Goal: Task Accomplishment & Management: Use online tool/utility

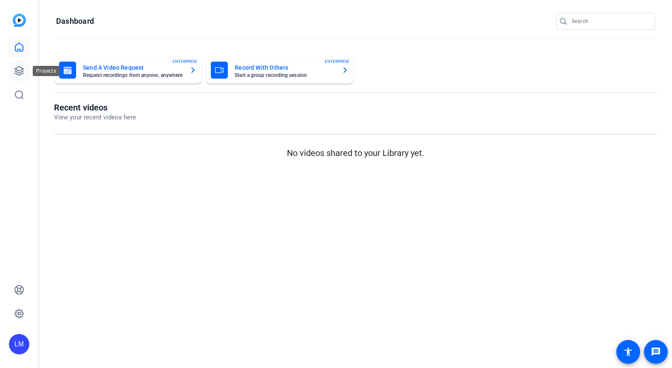
click at [19, 71] on icon at bounding box center [19, 71] width 10 height 10
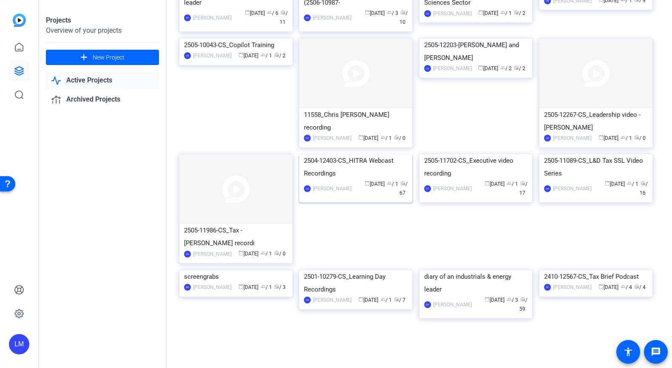
scroll to position [1057, 0]
click at [363, 180] on div "2504-12403-CS_HITRA Webcast Recordings" at bounding box center [356, 167] width 104 height 26
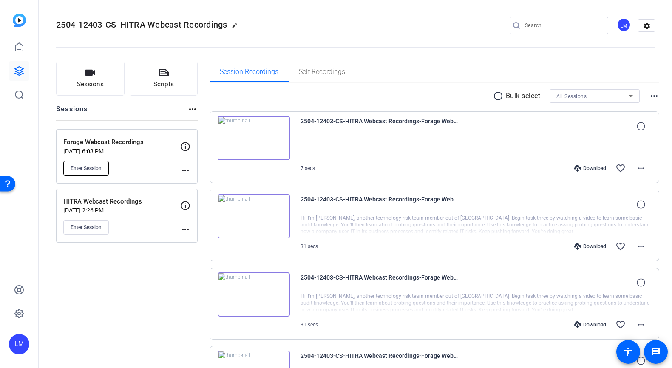
click at [85, 164] on button "Enter Session" at bounding box center [86, 168] width 46 height 14
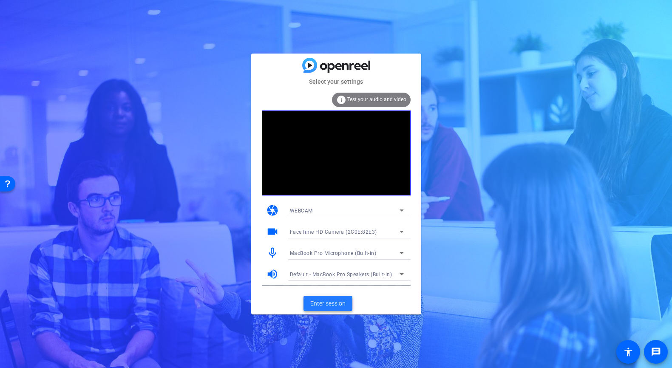
click at [323, 304] on span "Enter session" at bounding box center [328, 303] width 35 height 9
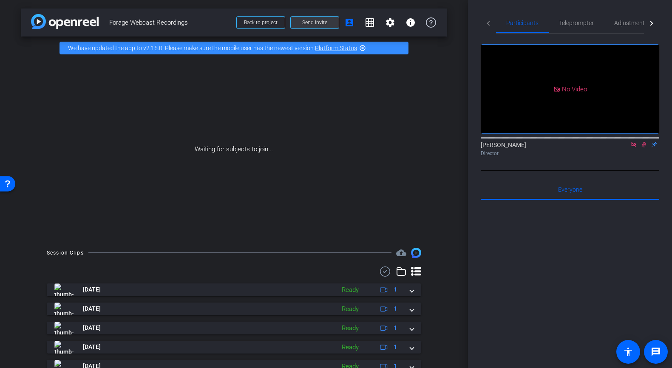
click at [319, 20] on span "Send invite" at bounding box center [314, 22] width 25 height 7
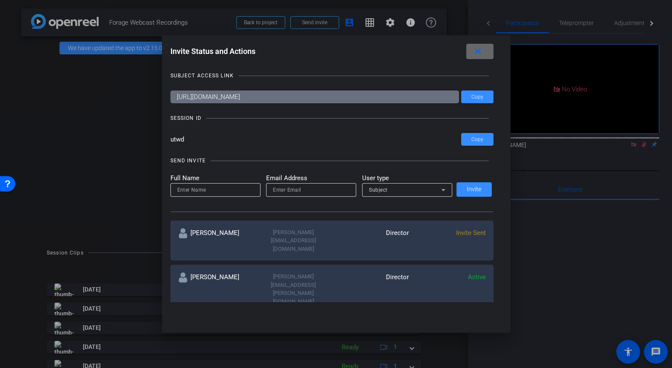
click at [480, 50] on mat-icon "close" at bounding box center [478, 51] width 11 height 11
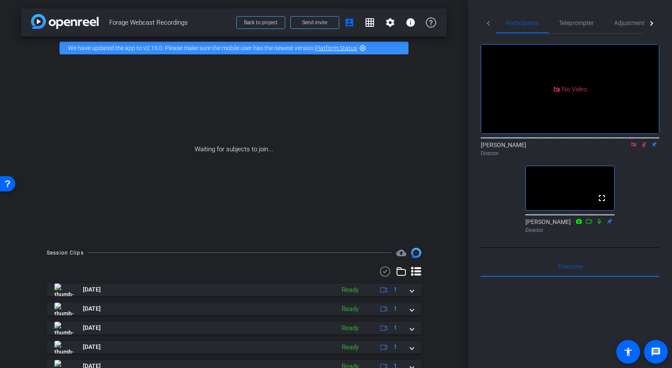
click at [644, 148] on icon at bounding box center [644, 145] width 5 height 6
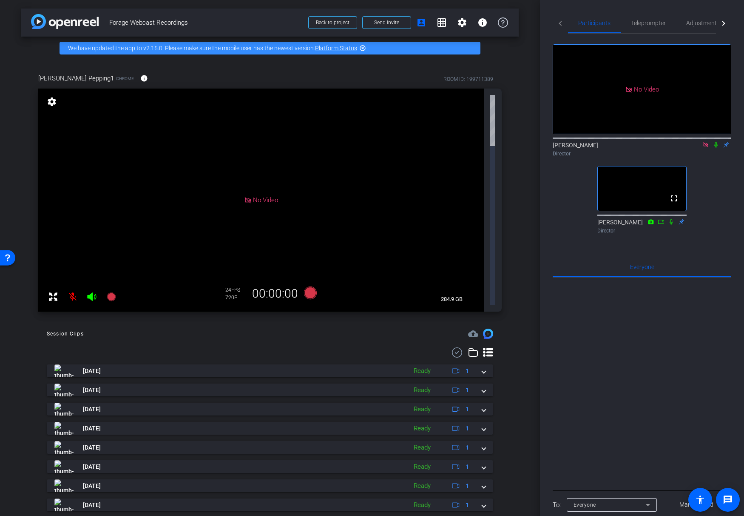
click at [672, 148] on icon at bounding box center [716, 145] width 7 height 6
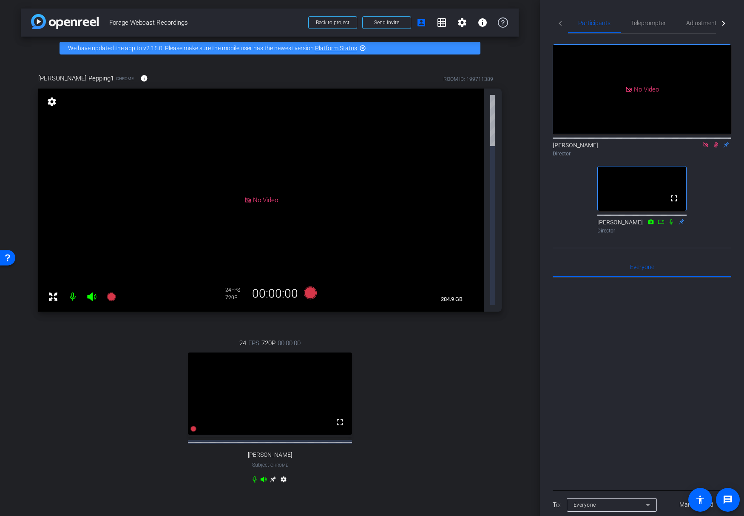
click at [672, 148] on icon at bounding box center [716, 145] width 7 height 6
click at [283, 368] on mat-icon "settings" at bounding box center [284, 481] width 10 height 10
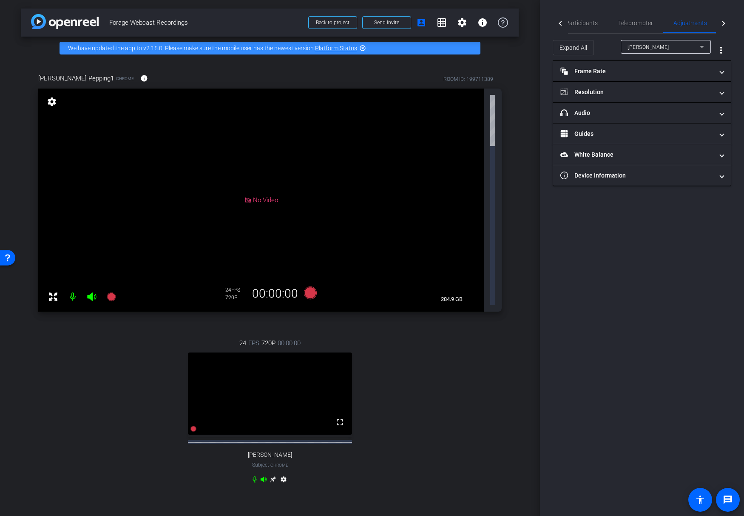
click at [274, 368] on icon at bounding box center [273, 479] width 6 height 6
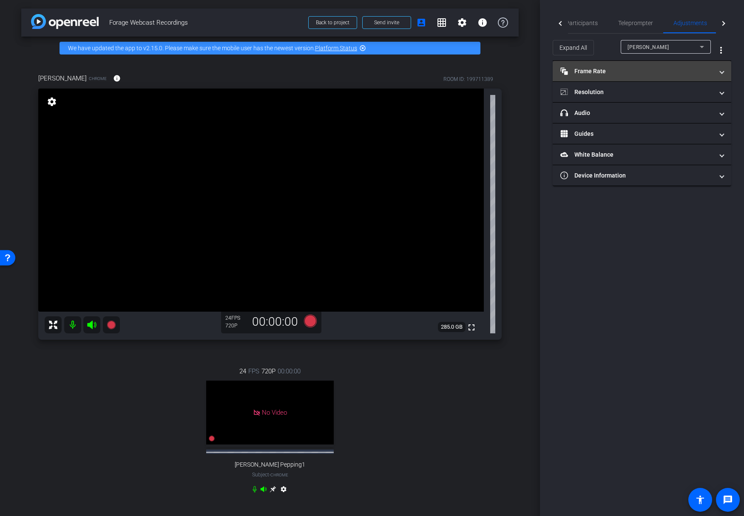
click at [626, 75] on mat-panel-title "Frame Rate Frame Rate" at bounding box center [637, 71] width 153 height 9
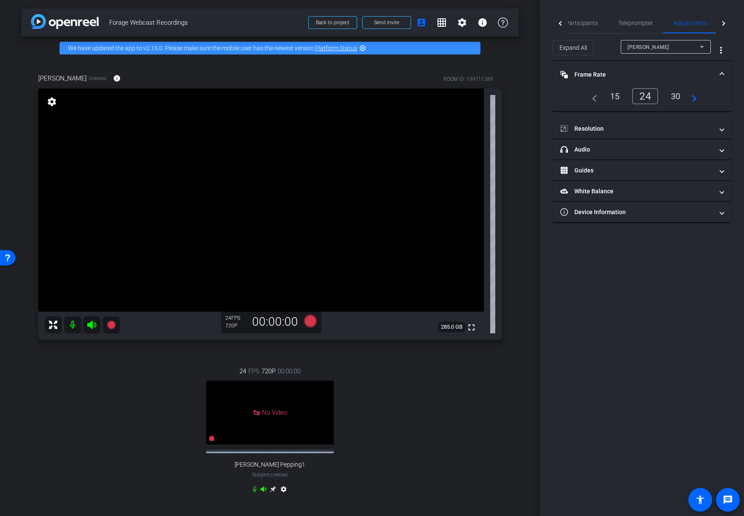
click at [672, 96] on div "30" at bounding box center [676, 96] width 23 height 14
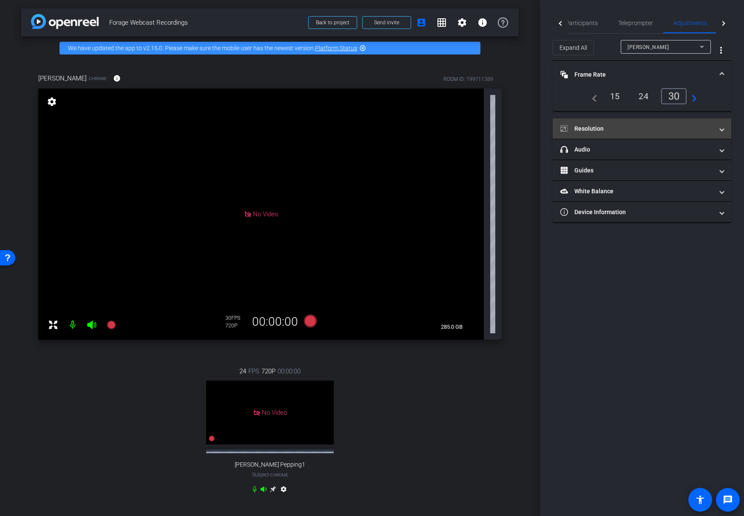
click at [661, 123] on mat-expansion-panel-header "Resolution" at bounding box center [642, 128] width 179 height 20
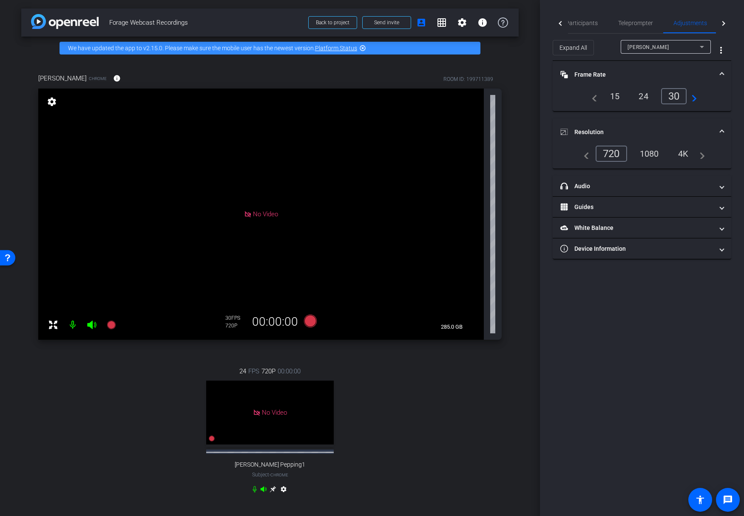
click at [647, 154] on div "1080" at bounding box center [650, 153] width 32 height 14
click at [581, 18] on span "Participants" at bounding box center [582, 23] width 32 height 20
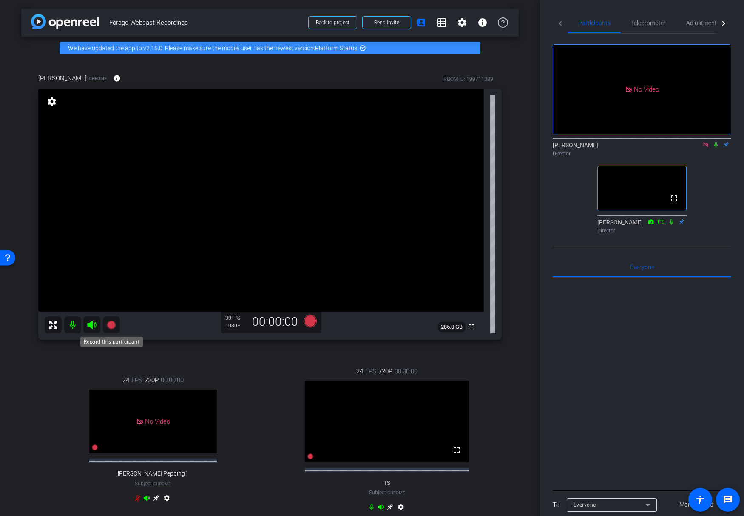
click at [114, 324] on icon at bounding box center [111, 324] width 9 height 9
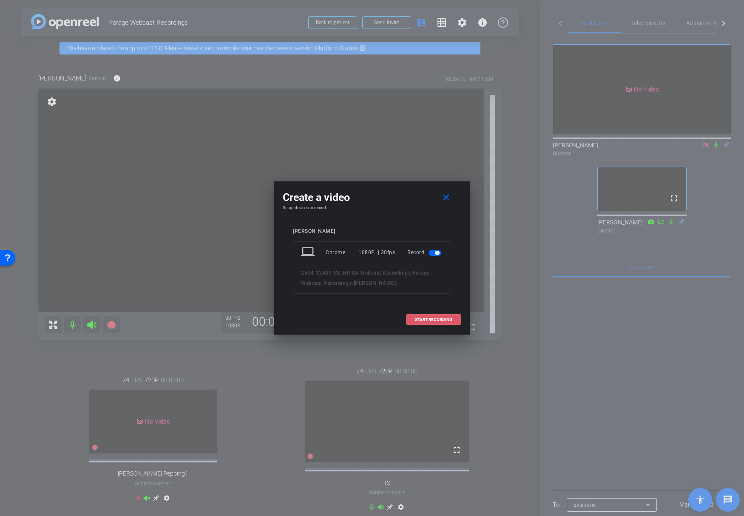
click at [424, 322] on span at bounding box center [434, 319] width 54 height 20
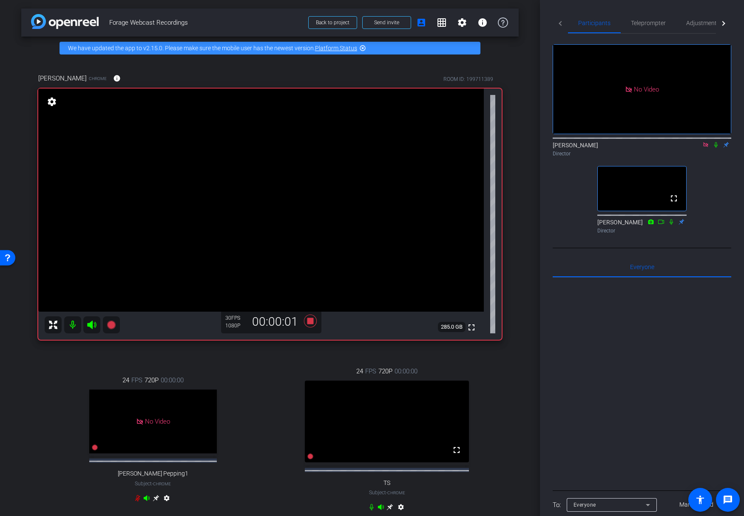
click at [672, 142] on icon at bounding box center [716, 145] width 7 height 6
click at [672, 219] on icon at bounding box center [671, 222] width 7 height 6
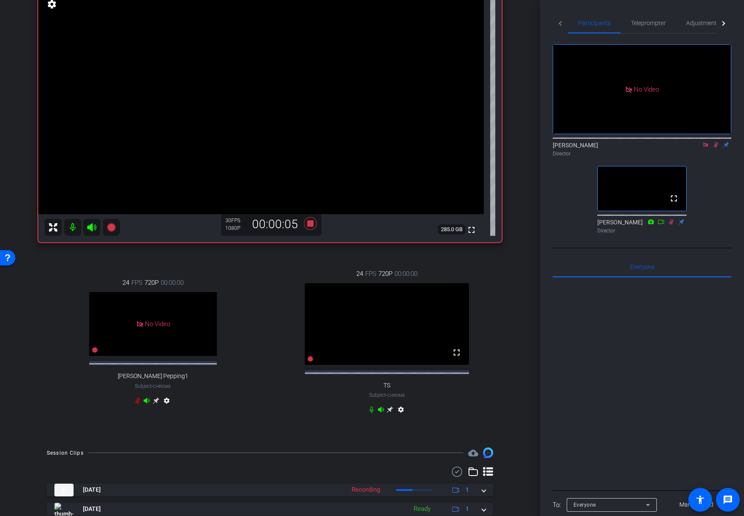
scroll to position [133, 0]
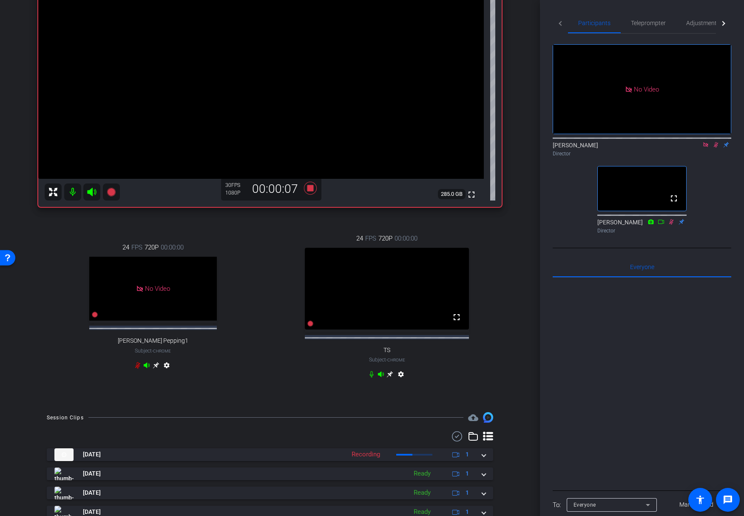
click at [369, 368] on icon at bounding box center [371, 373] width 7 height 7
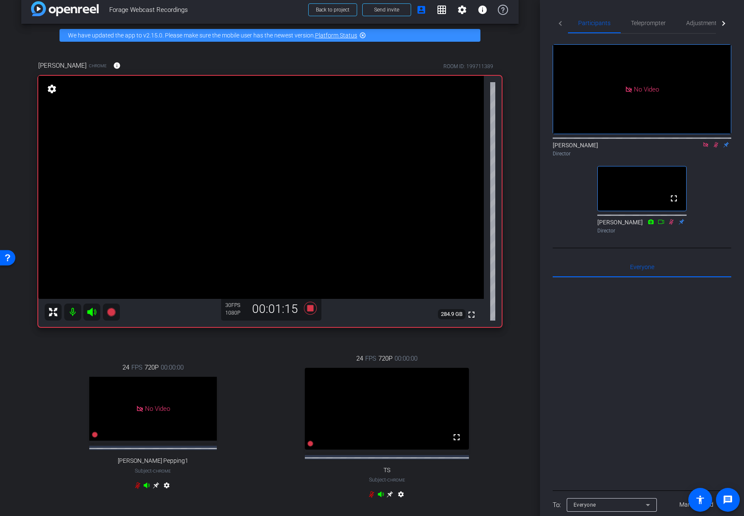
scroll to position [9, 0]
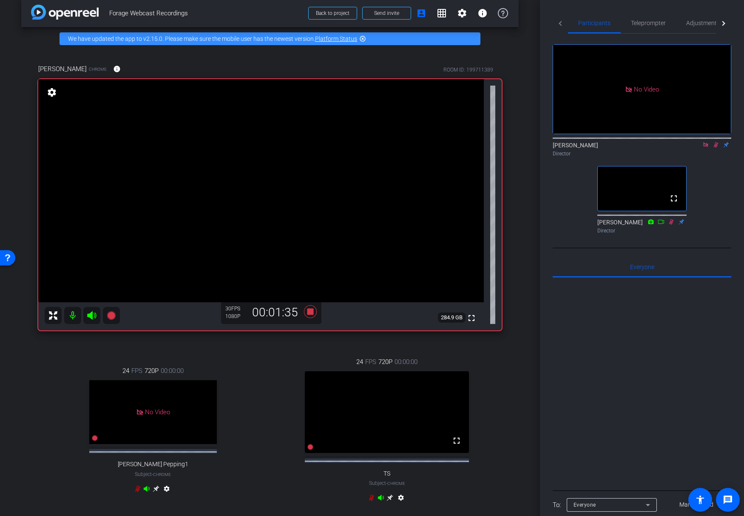
click at [366, 368] on div "24 FPS 720P 00:00:00 fullscreen TS Subject - Chrome settings" at bounding box center [388, 431] width 230 height 176
click at [371, 368] on icon at bounding box center [371, 497] width 5 height 6
click at [369, 368] on icon at bounding box center [371, 497] width 7 height 7
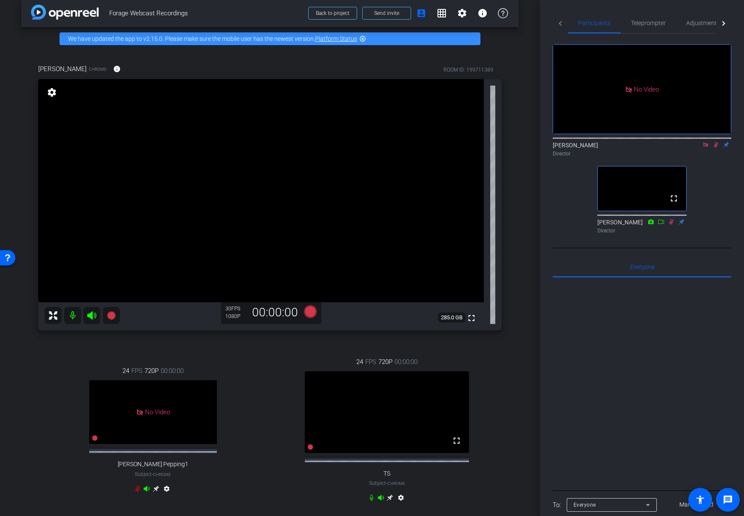
click at [672, 141] on mat-icon at bounding box center [716, 145] width 10 height 8
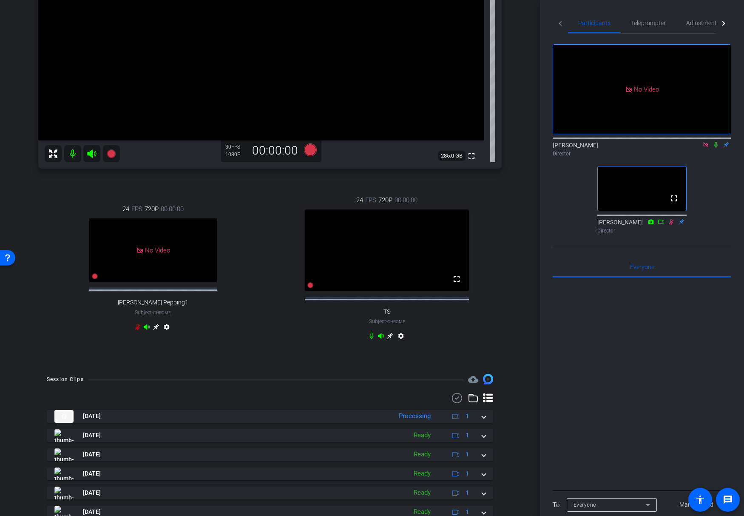
scroll to position [173, 0]
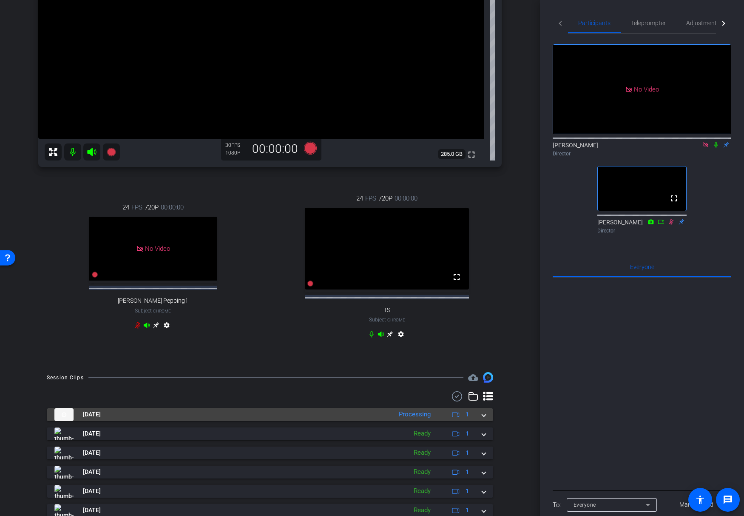
click at [483, 368] on span at bounding box center [483, 414] width 3 height 9
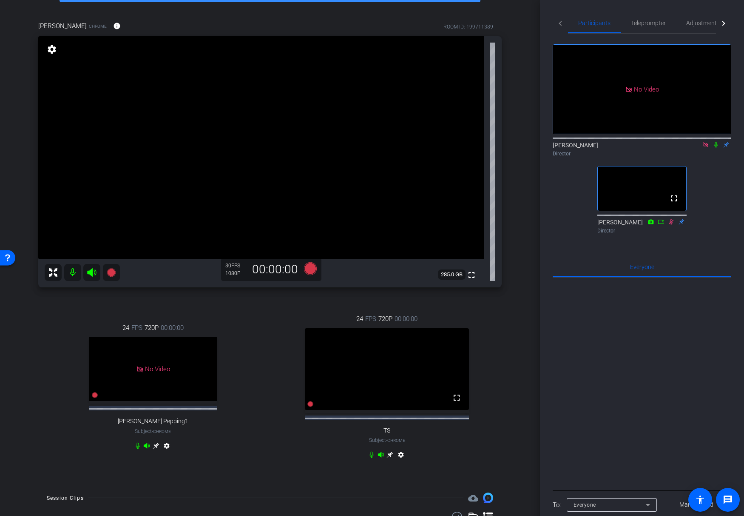
scroll to position [47, 0]
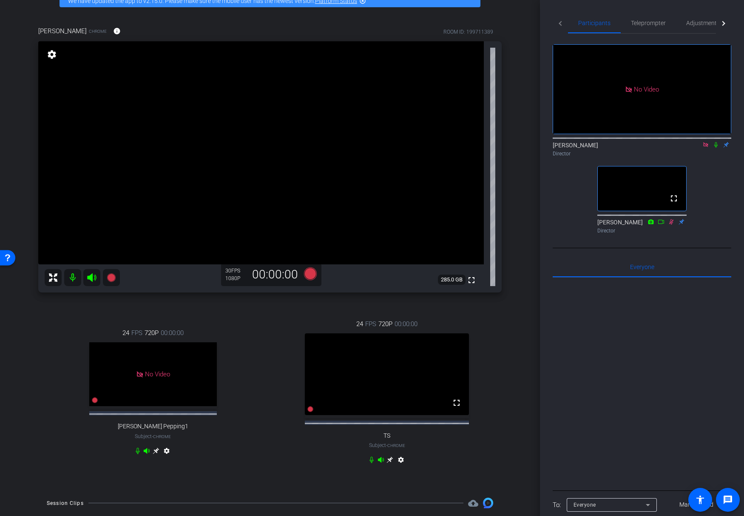
click at [71, 275] on mat-icon at bounding box center [72, 277] width 17 height 17
click at [73, 278] on mat-icon at bounding box center [72, 277] width 17 height 17
click at [532, 231] on div "arrow_back Forage Webcast Recordings Back to project Send invite account_box gr…" at bounding box center [270, 211] width 540 height 516
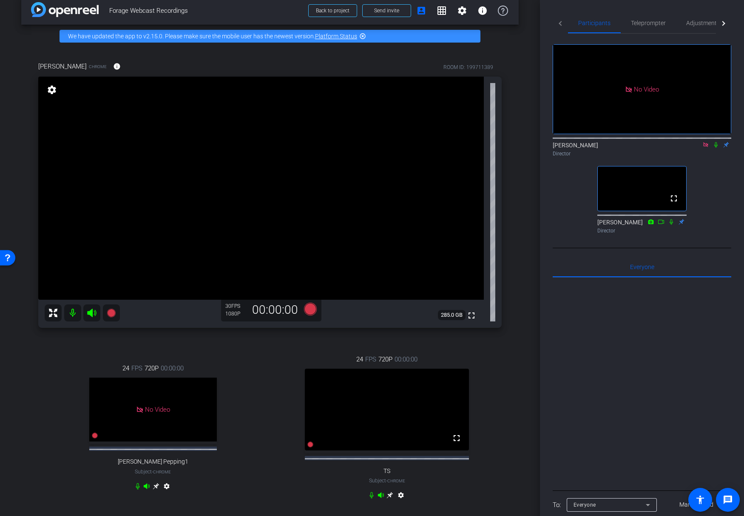
scroll to position [0, 0]
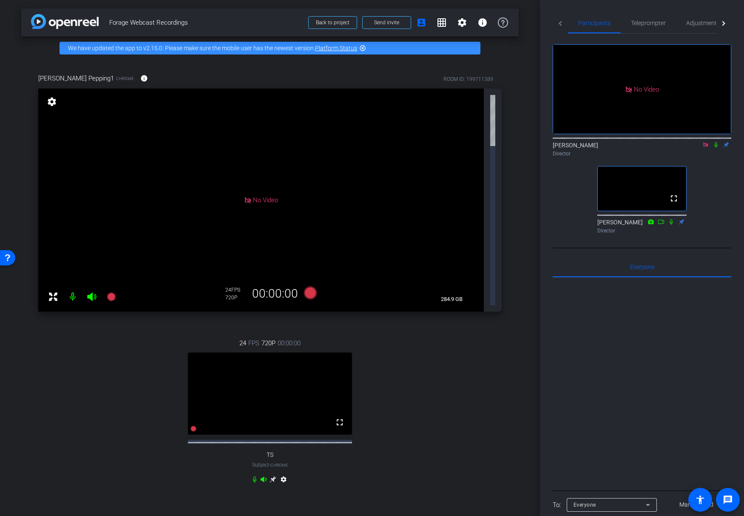
click at [672, 142] on icon at bounding box center [716, 145] width 7 height 6
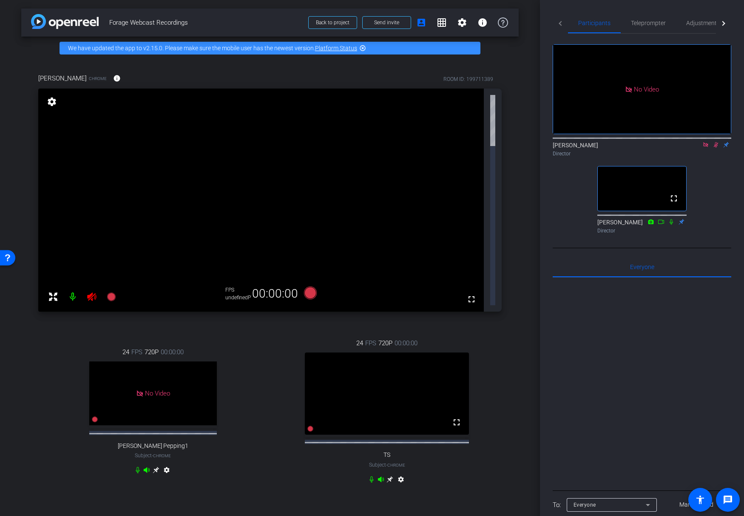
click at [672, 150] on div "Director" at bounding box center [642, 154] width 179 height 8
click at [672, 142] on icon at bounding box center [716, 145] width 7 height 6
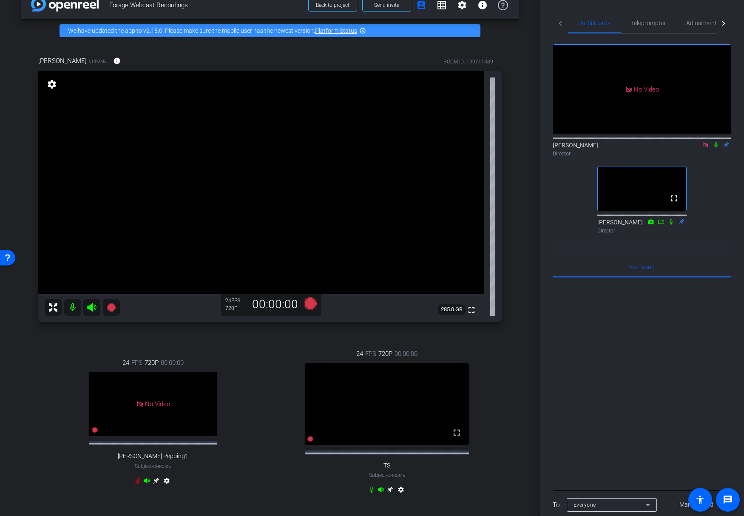
scroll to position [16, 0]
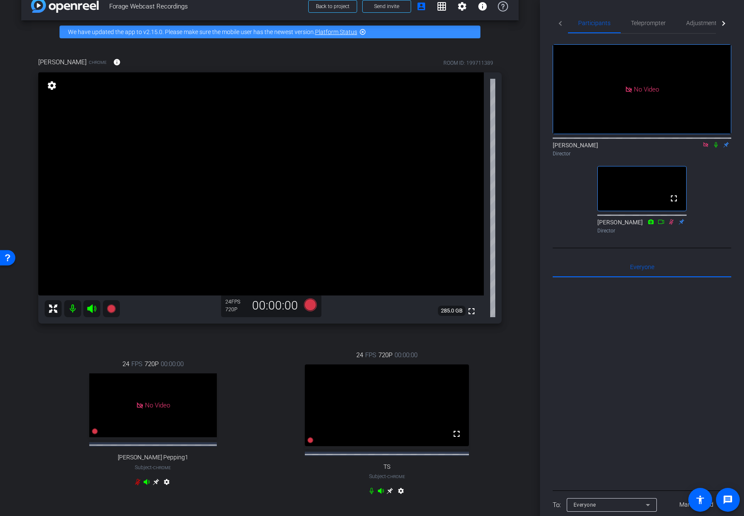
click at [54, 86] on mat-icon "settings" at bounding box center [52, 85] width 12 height 10
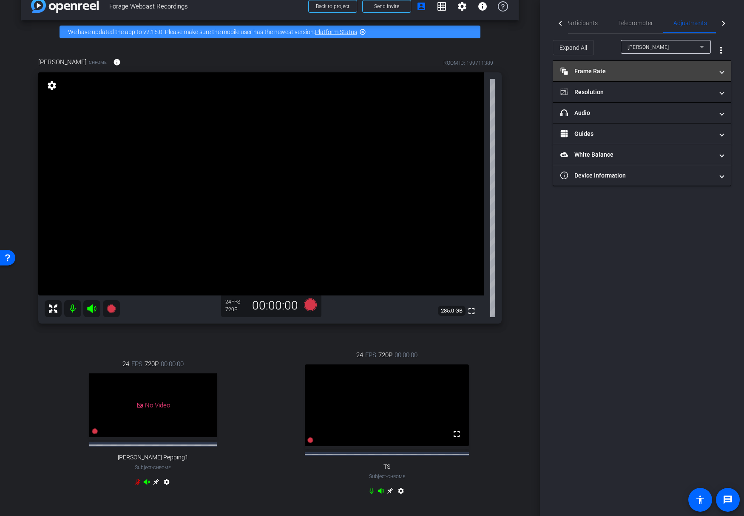
click at [672, 77] on mat-expansion-panel-header "Frame Rate Frame Rate" at bounding box center [642, 71] width 179 height 20
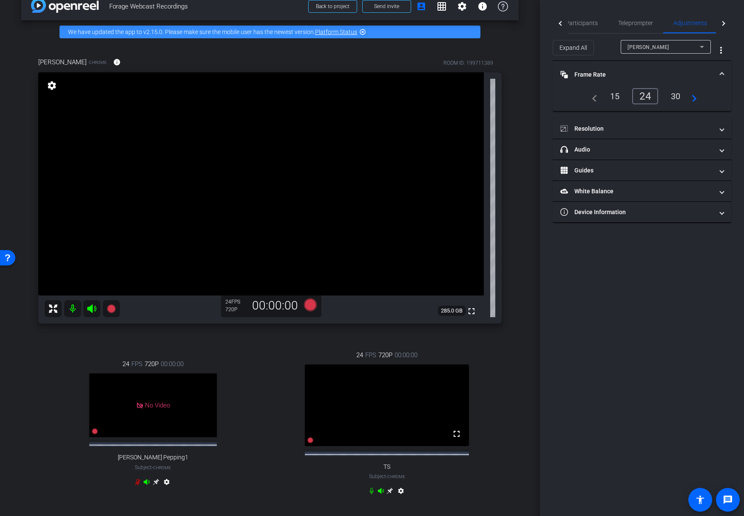
click at [672, 95] on div "30" at bounding box center [676, 96] width 23 height 14
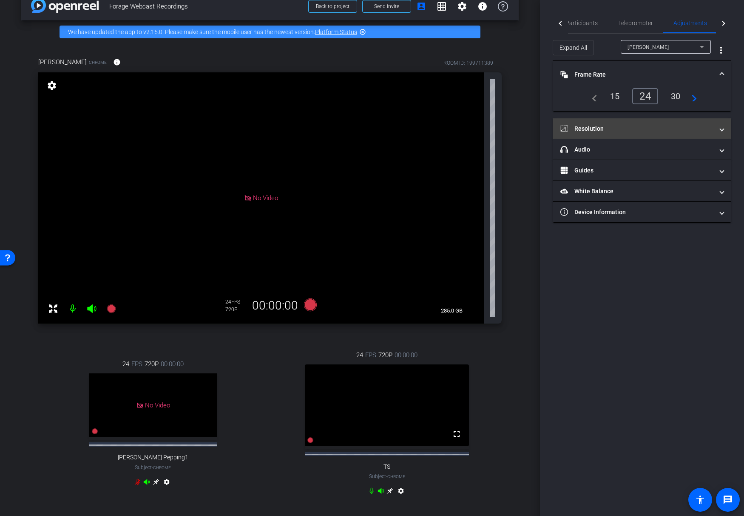
click at [663, 131] on mat-panel-title "Resolution" at bounding box center [637, 128] width 153 height 9
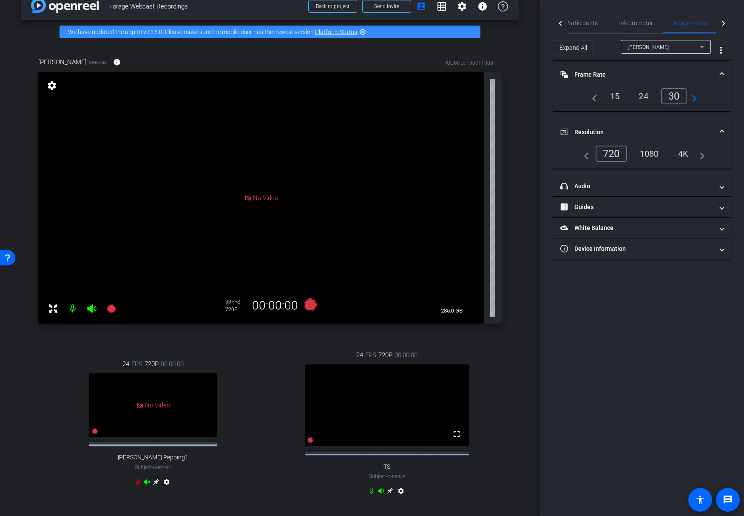
click at [646, 158] on div "1080" at bounding box center [650, 153] width 32 height 14
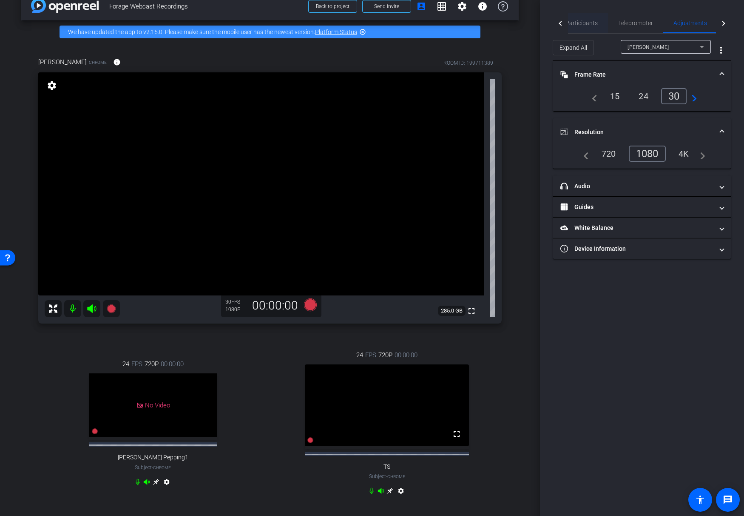
click at [578, 23] on span "Participants" at bounding box center [582, 23] width 32 height 6
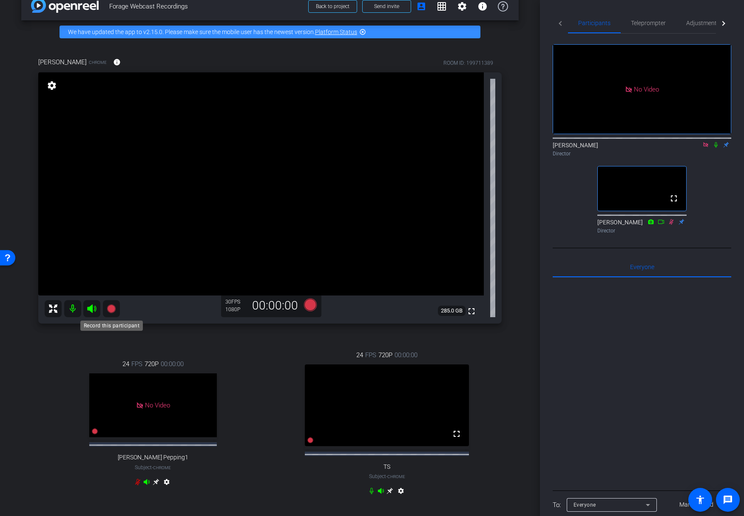
click at [114, 311] on icon at bounding box center [111, 308] width 9 height 9
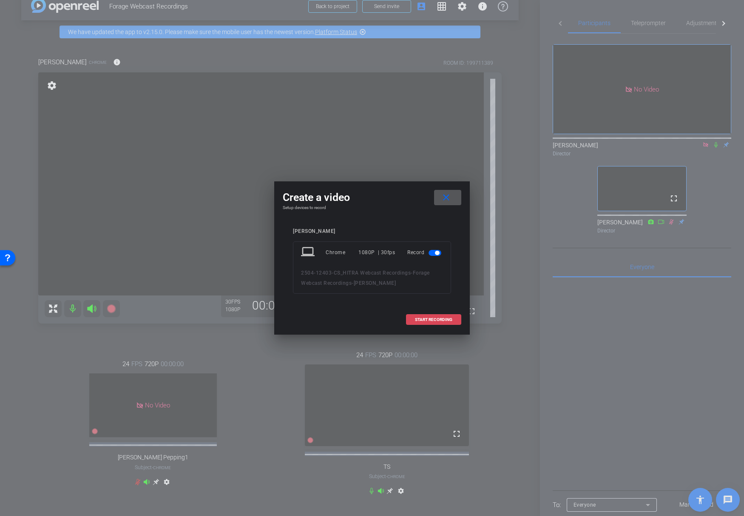
click at [427, 320] on span "START RECORDING" at bounding box center [433, 319] width 37 height 4
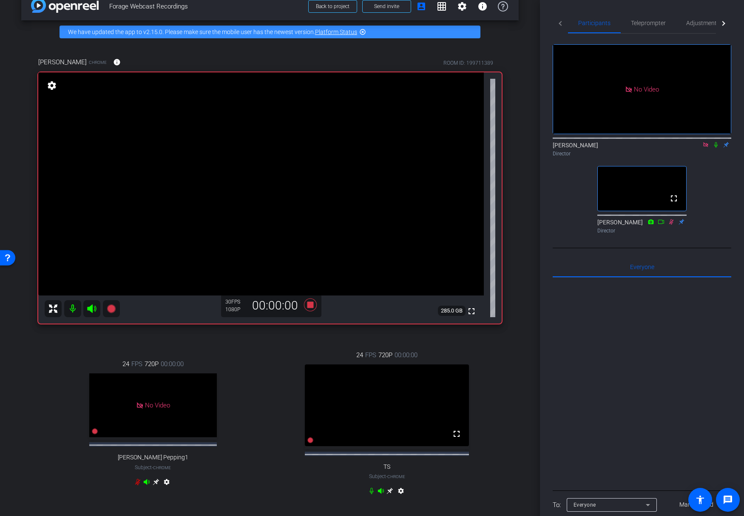
click at [672, 142] on icon at bounding box center [716, 145] width 3 height 6
click at [372, 368] on icon at bounding box center [371, 490] width 7 height 7
click at [672, 142] on icon at bounding box center [716, 145] width 7 height 6
click at [672, 142] on icon at bounding box center [716, 145] width 3 height 6
click at [309, 305] on icon at bounding box center [310, 304] width 13 height 13
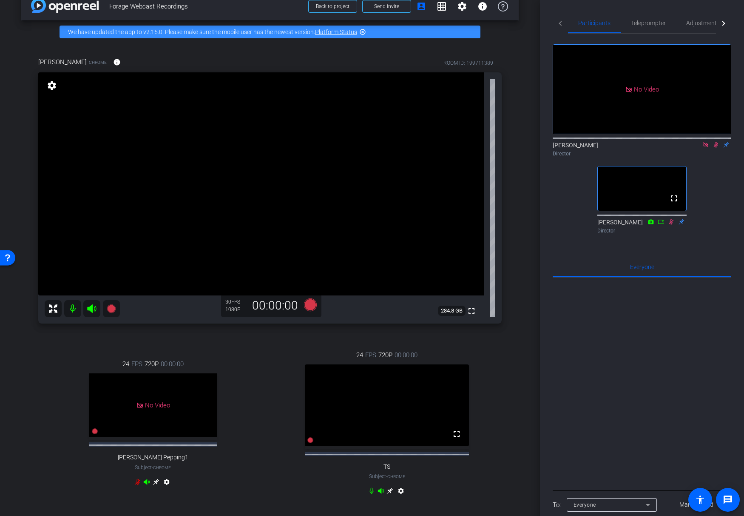
click at [672, 142] on icon at bounding box center [716, 145] width 5 height 6
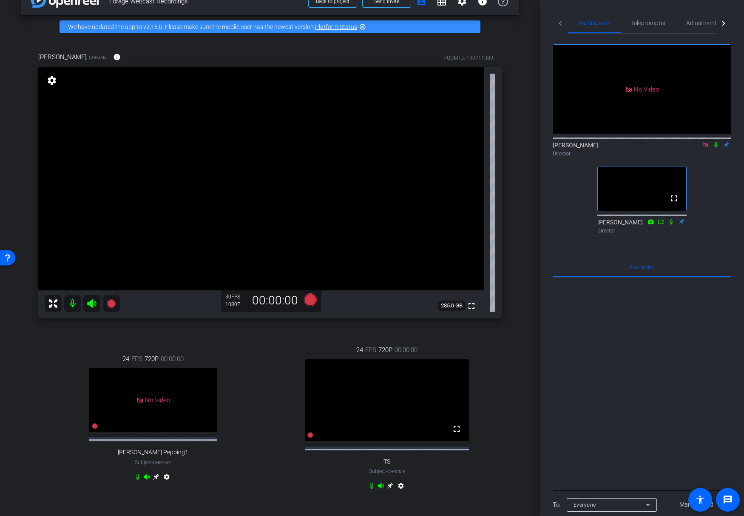
scroll to position [0, 0]
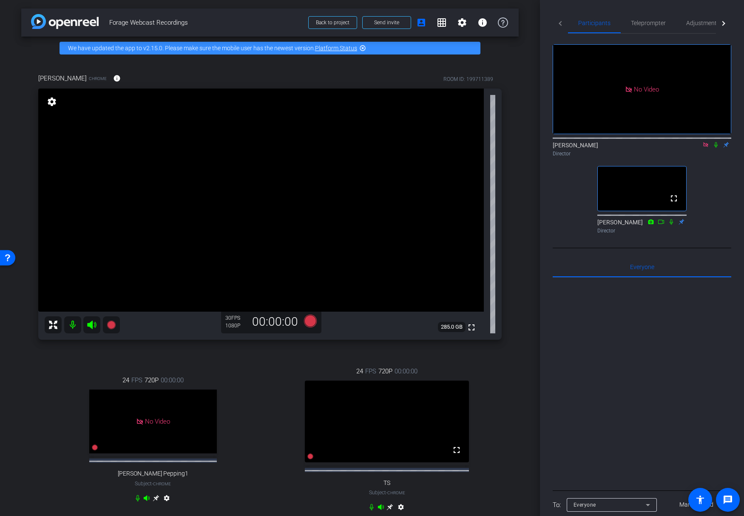
click at [521, 336] on div "arrow_back Forage Webcast Recordings Back to project Send invite account_box gr…" at bounding box center [270, 258] width 540 height 516
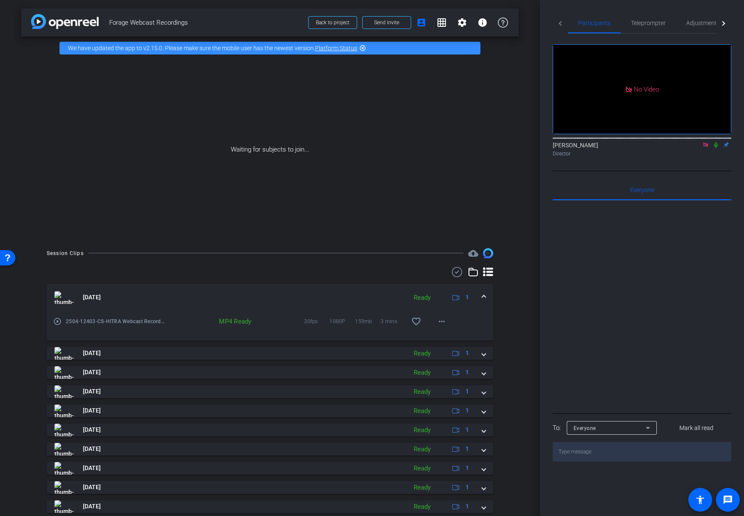
click at [672, 142] on icon at bounding box center [716, 145] width 7 height 6
click at [444, 324] on mat-icon "more_horiz" at bounding box center [442, 321] width 10 height 10
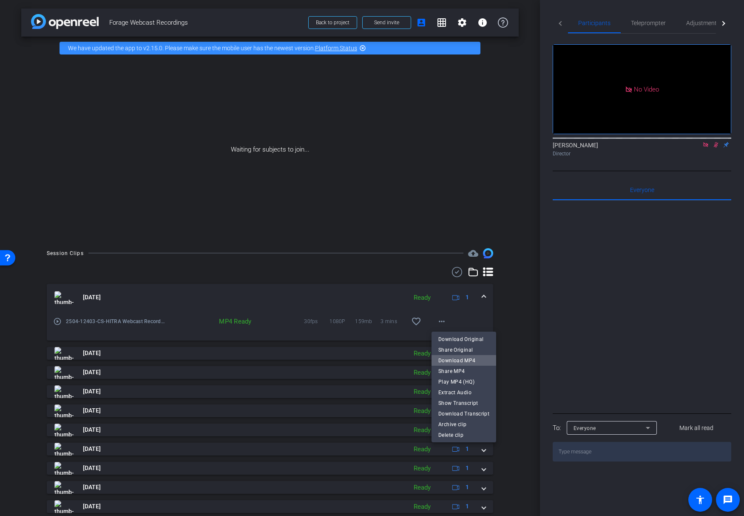
click at [473, 361] on span "Download MP4" at bounding box center [464, 360] width 51 height 10
